Goal: Find contact information: Find contact information

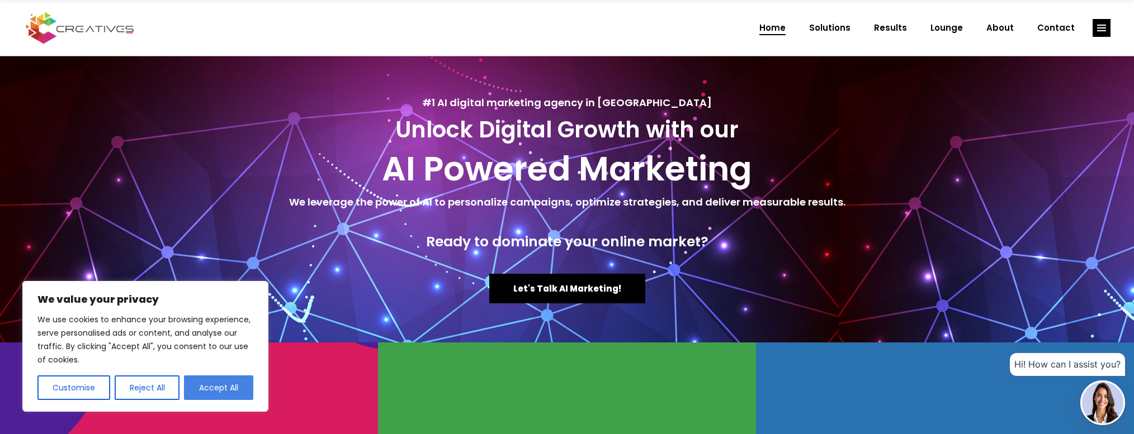
click at [229, 388] on button "Accept All" at bounding box center [218, 388] width 69 height 25
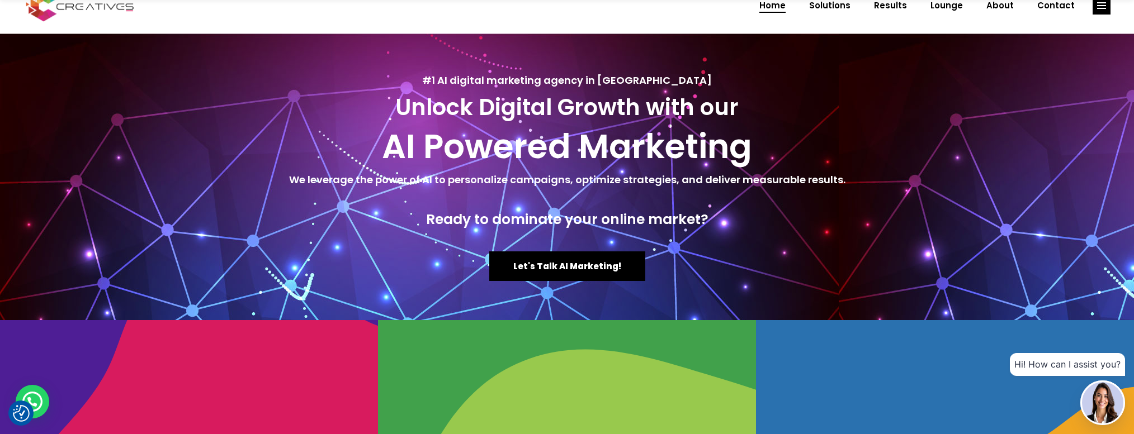
scroll to position [20, 0]
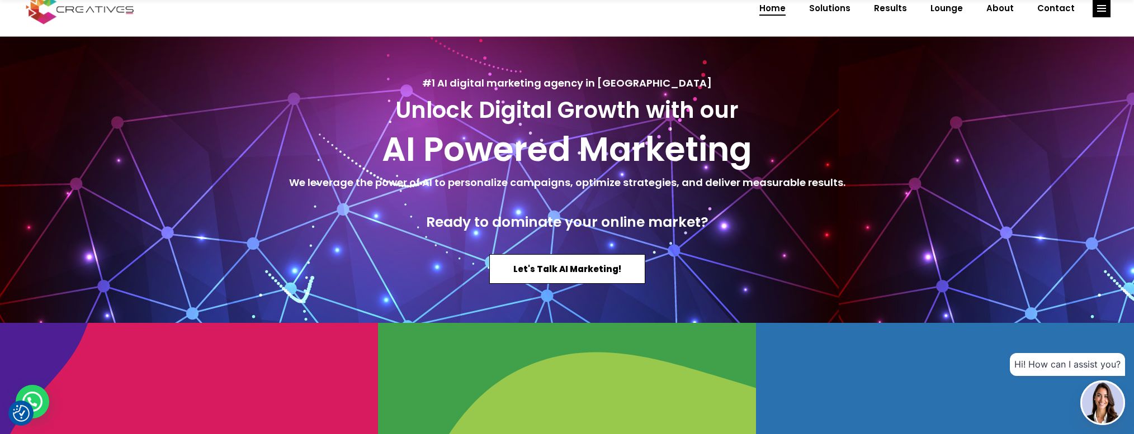
click at [582, 272] on span "Let's Talk AI Marketing!" at bounding box center [567, 269] width 108 height 12
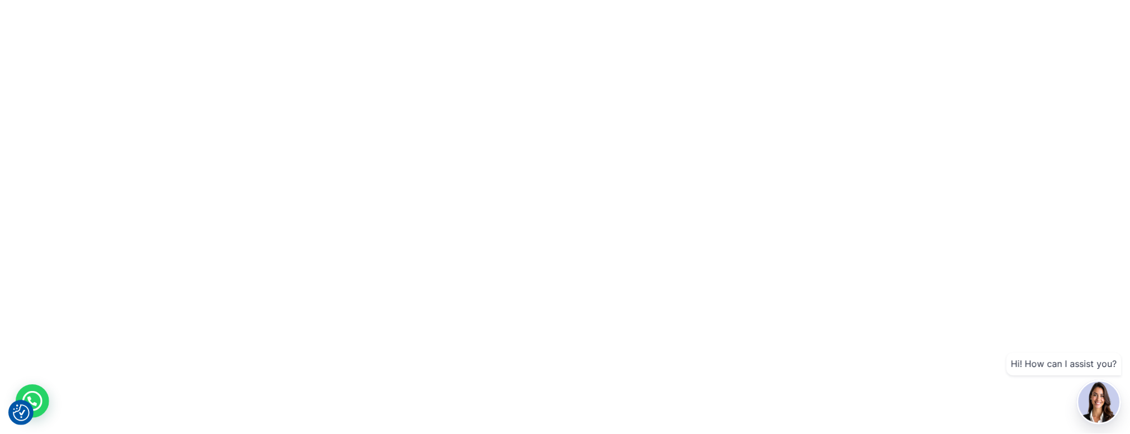
scroll to position [0, 0]
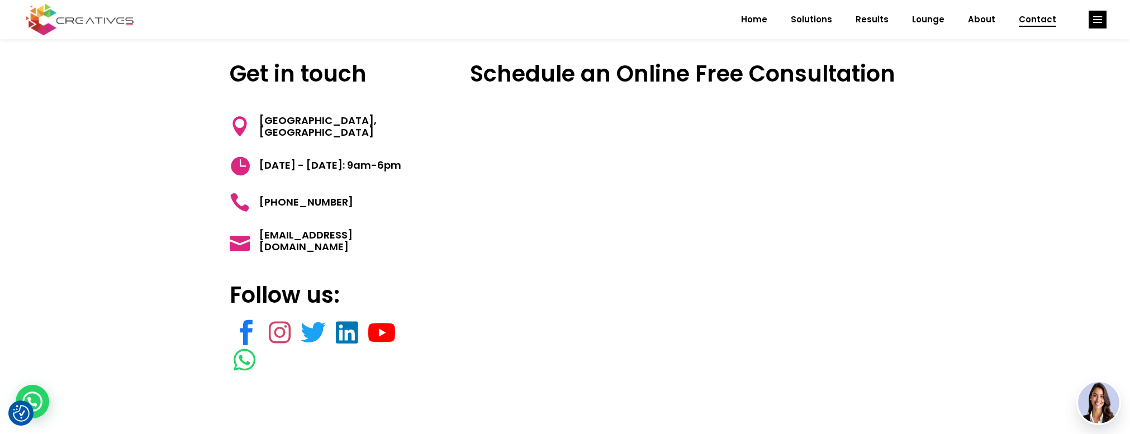
scroll to position [142, 0]
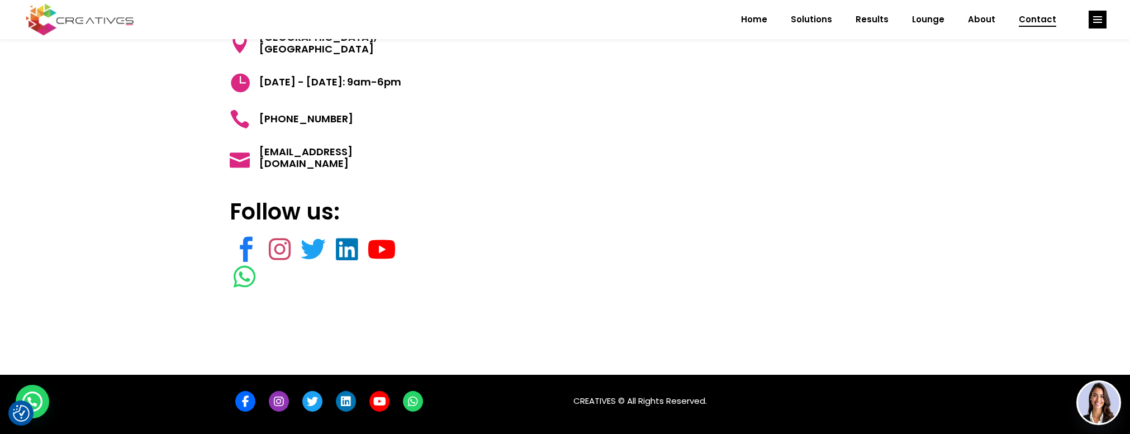
click at [943, 239] on div "Get in touch Azarieh Building, Block E, Beirut, Lebanon Monday - Friday: 9am-6p…" at bounding box center [565, 144] width 1130 height 461
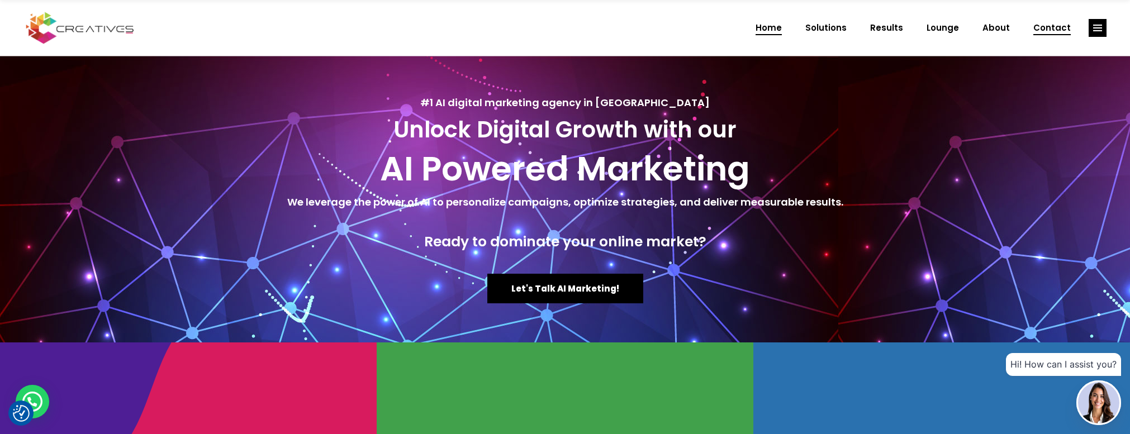
click at [1055, 25] on span "Contact" at bounding box center [1052, 27] width 37 height 29
